Goal: Information Seeking & Learning: Learn about a topic

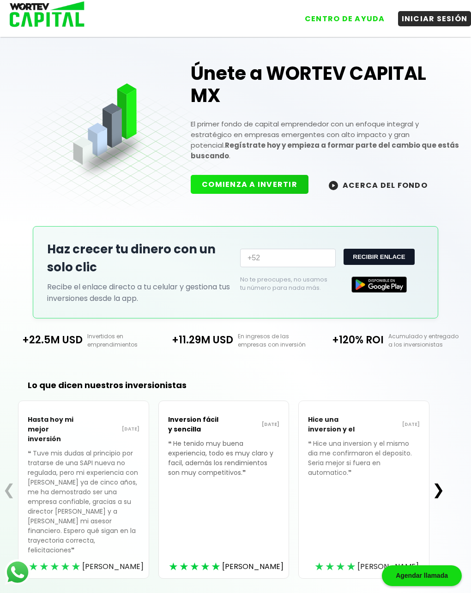
scroll to position [7, 0]
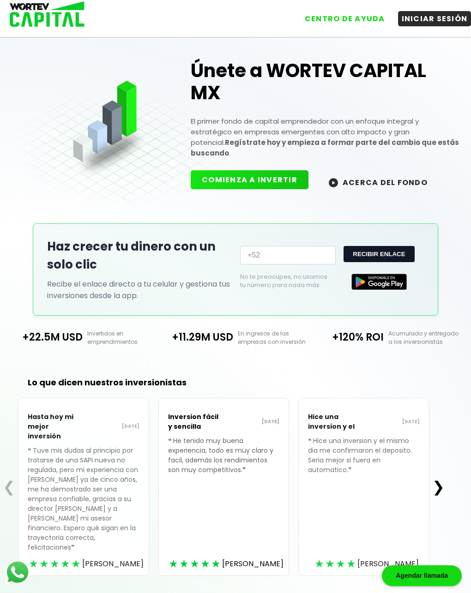
click at [283, 189] on button "COMIENZA A INVERTIR" at bounding box center [250, 179] width 118 height 19
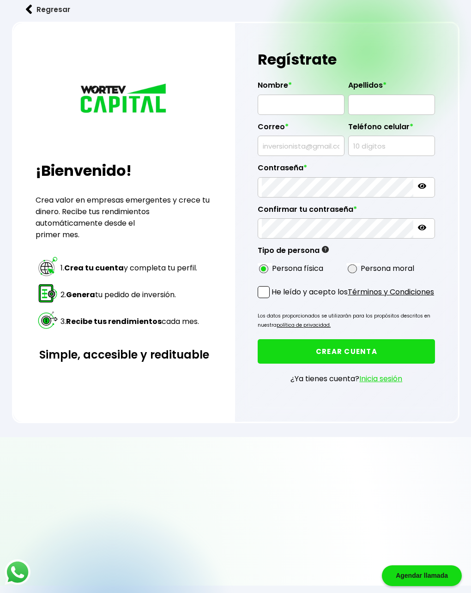
click at [32, 10] on img at bounding box center [29, 10] width 6 height 10
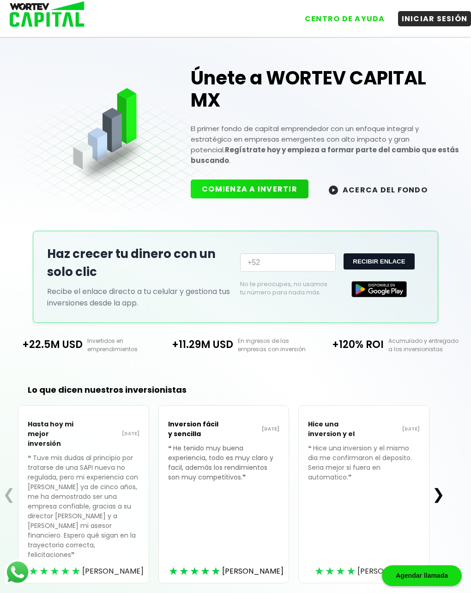
click at [386, 199] on button "ACERCA DEL FONDO" at bounding box center [378, 190] width 121 height 20
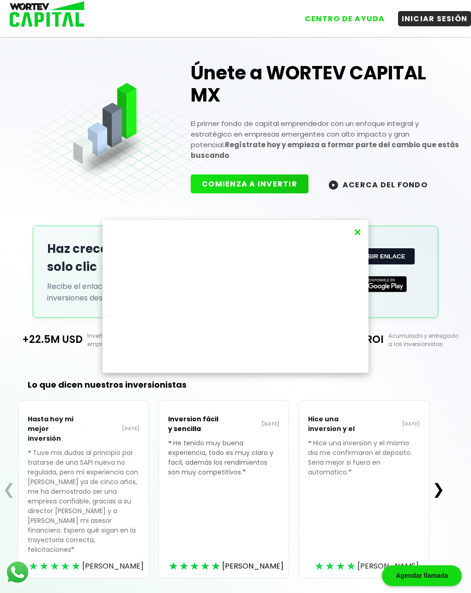
scroll to position [7, 0]
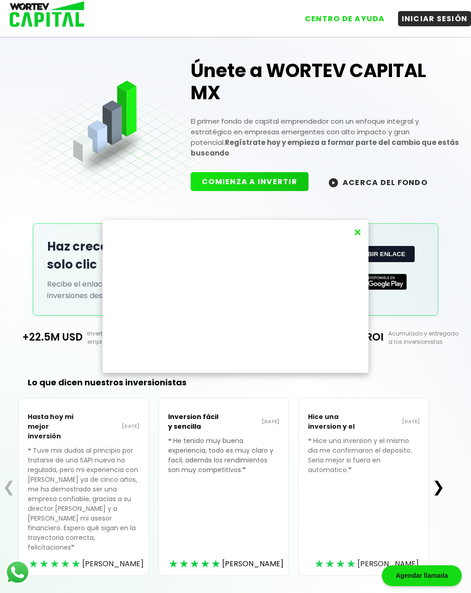
click at [358, 233] on button "×" at bounding box center [357, 232] width 12 height 15
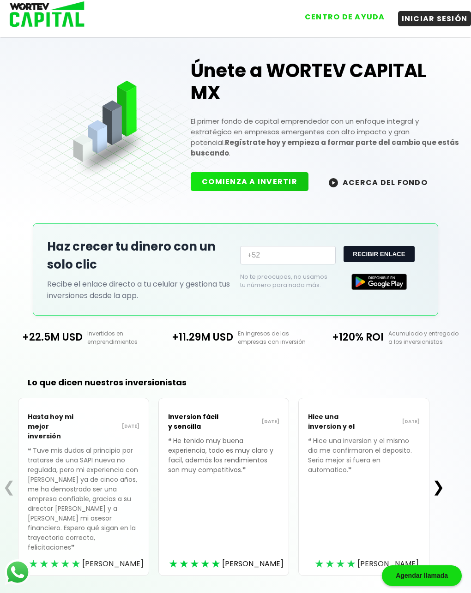
click at [360, 20] on button "CENTRO DE AYUDA" at bounding box center [345, 16] width 88 height 15
